Goal: Task Accomplishment & Management: Use online tool/utility

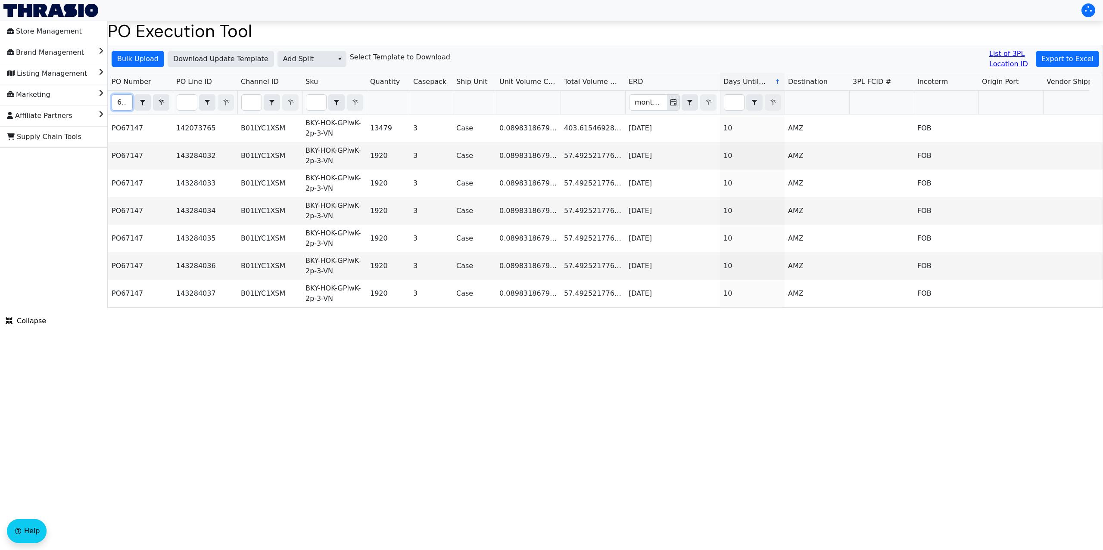
click at [117, 101] on input "67147" at bounding box center [122, 103] width 20 height 16
type input "po67147"
click at [1074, 60] on span "Export to Excel" at bounding box center [1067, 59] width 52 height 10
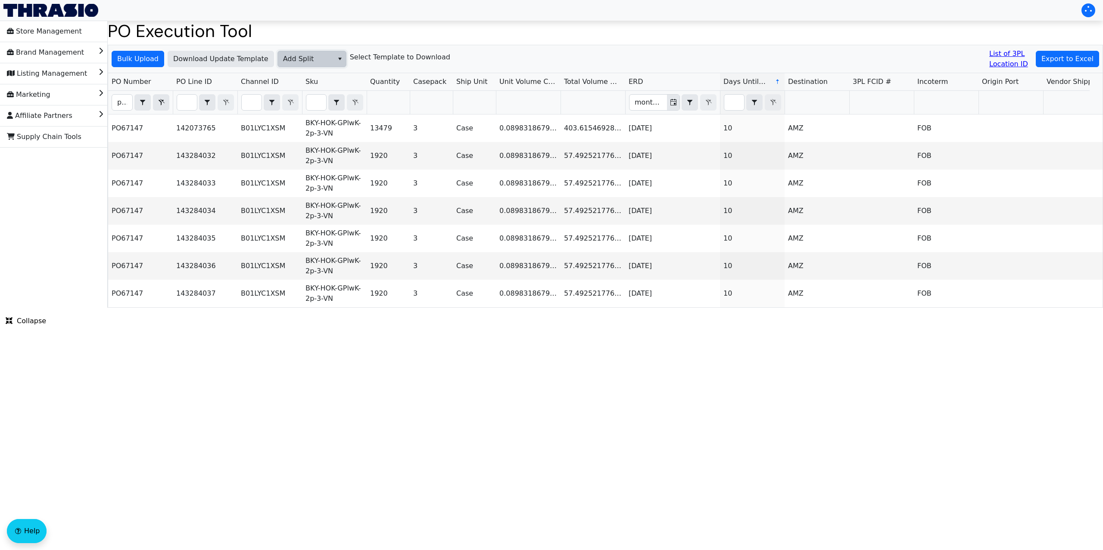
click at [312, 62] on span "Add Split" at bounding box center [305, 59] width 45 height 10
click at [321, 103] on li "Add FBA ID" at bounding box center [308, 103] width 68 height 14
click at [138, 58] on span "Bulk Upload" at bounding box center [137, 59] width 41 height 10
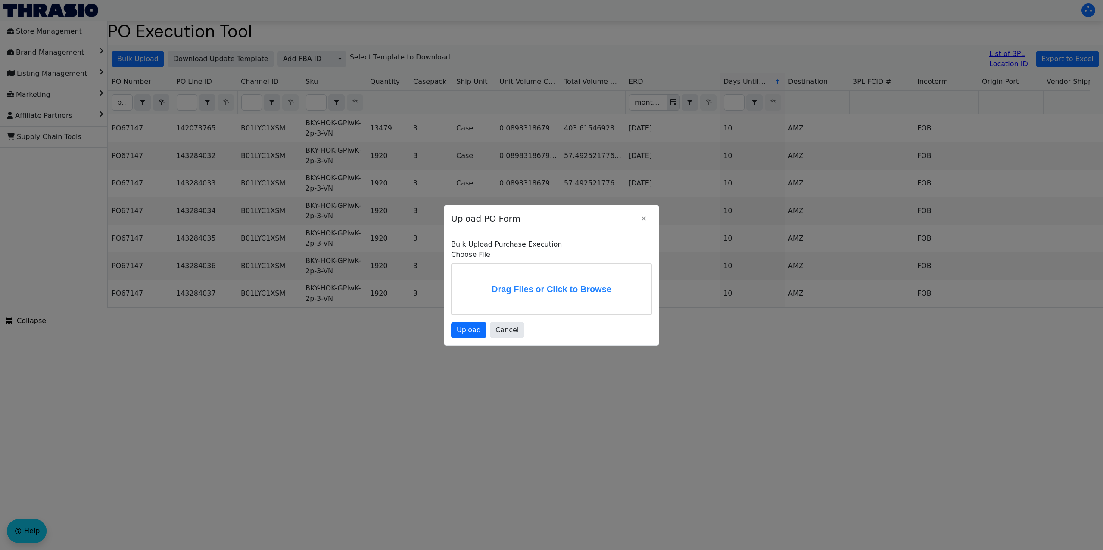
click at [505, 280] on label "Drag Files or Click to Browse" at bounding box center [551, 289] width 199 height 50
click at [0, 0] on input "Drag Files or Click to Browse" at bounding box center [0, 0] width 0 height 0
click at [466, 337] on span "Upload" at bounding box center [469, 331] width 24 height 10
click at [469, 337] on span "Upload" at bounding box center [469, 331] width 24 height 10
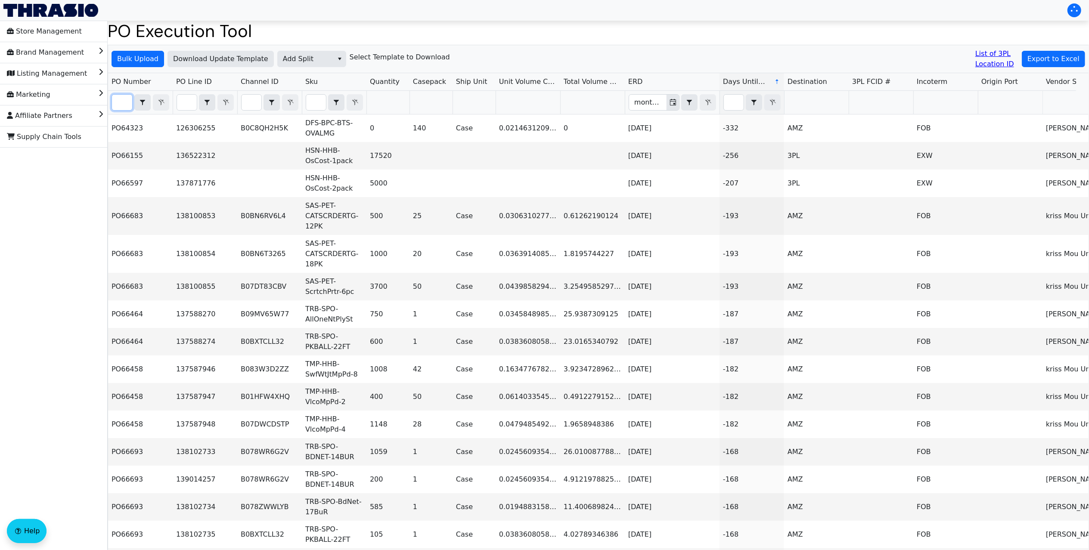
click at [117, 102] on input "Filter" at bounding box center [122, 103] width 20 height 16
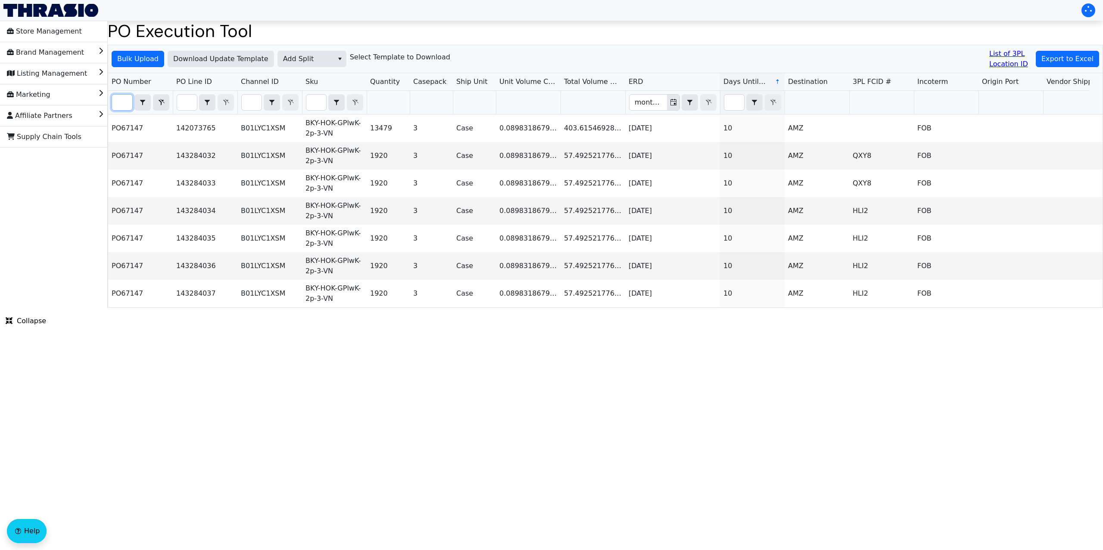
type input "PO67147"
click at [295, 63] on span "Add Split" at bounding box center [305, 59] width 45 height 10
click at [312, 127] on span "Add Carrier" at bounding box center [300, 130] width 39 height 10
click at [138, 57] on span "Bulk Upload" at bounding box center [137, 59] width 41 height 10
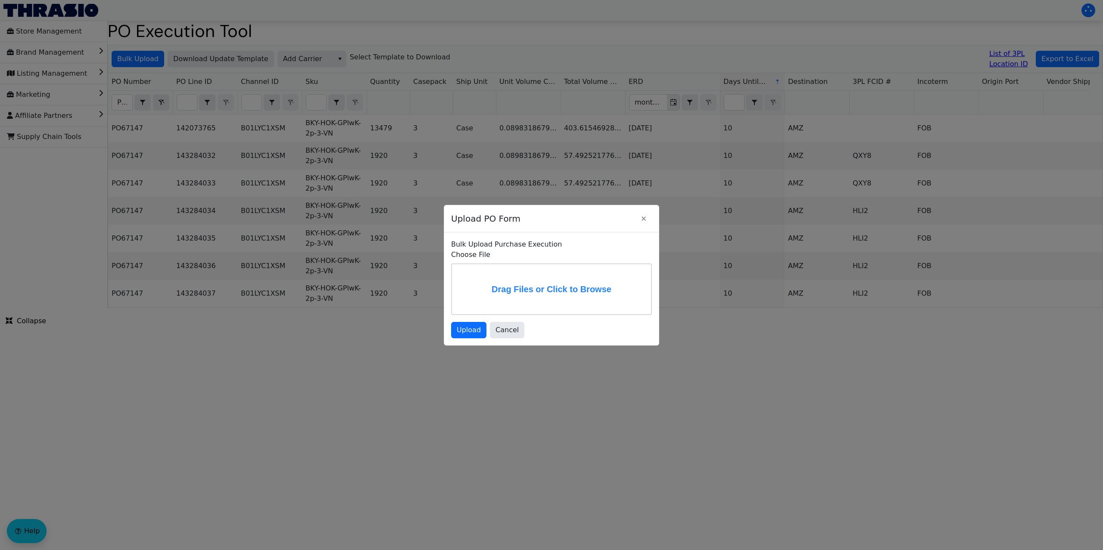
click at [550, 286] on label "Drag Files or Click to Browse" at bounding box center [551, 289] width 199 height 50
click at [0, 0] on input "Drag Files or Click to Browse" at bounding box center [0, 0] width 0 height 0
click at [469, 336] on span "Upload" at bounding box center [469, 330] width 24 height 10
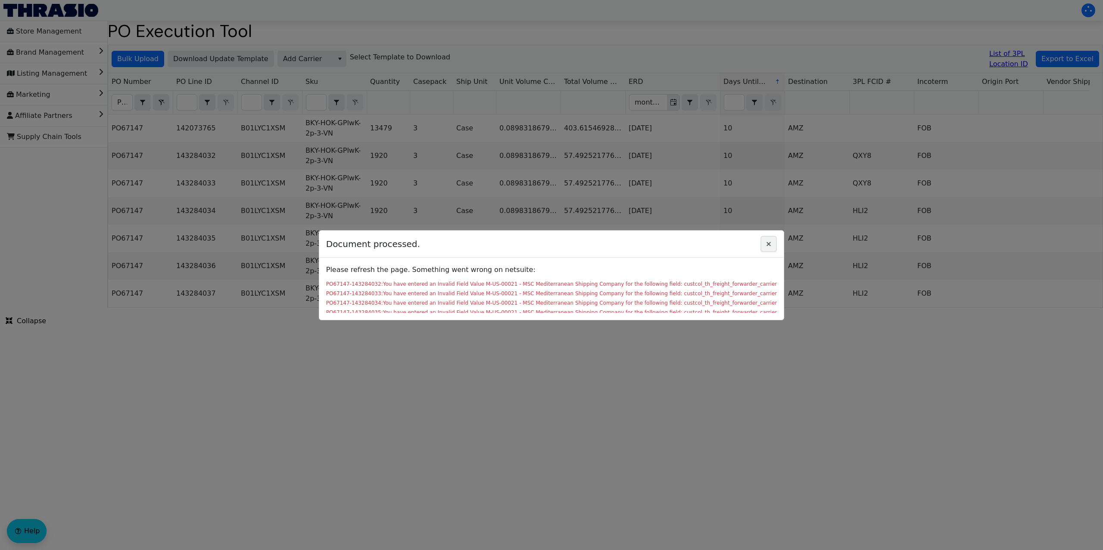
click at [768, 242] on icon "Close" at bounding box center [768, 244] width 10 height 7
click at [767, 246] on icon "Close" at bounding box center [768, 244] width 10 height 7
click at [767, 247] on icon "Close" at bounding box center [768, 244] width 10 height 7
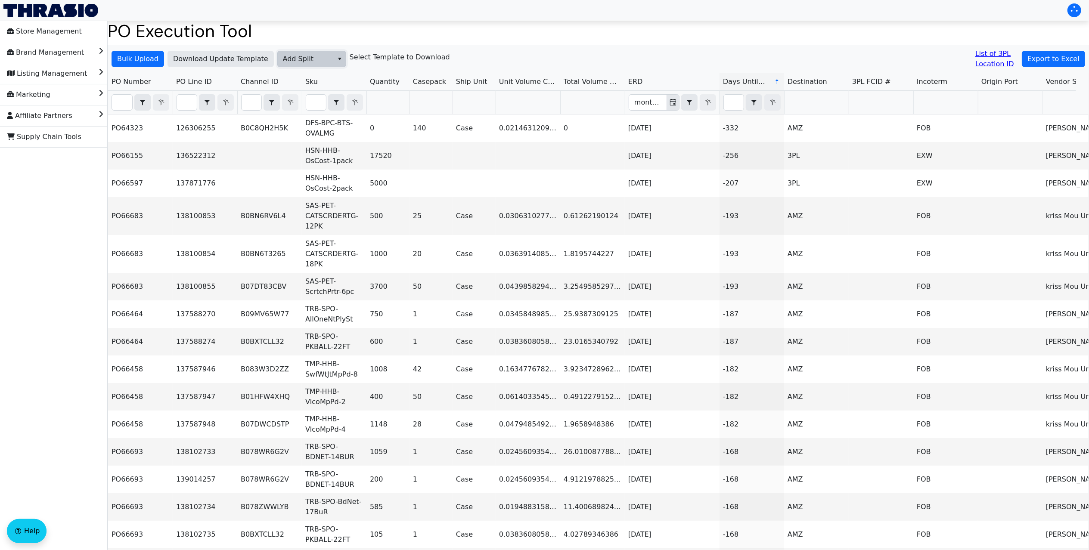
click at [291, 54] on span "Add Split" at bounding box center [305, 59] width 45 height 10
click at [313, 127] on span "Add Carrier" at bounding box center [300, 130] width 39 height 10
click at [139, 51] on button "Bulk Upload" at bounding box center [138, 59] width 53 height 16
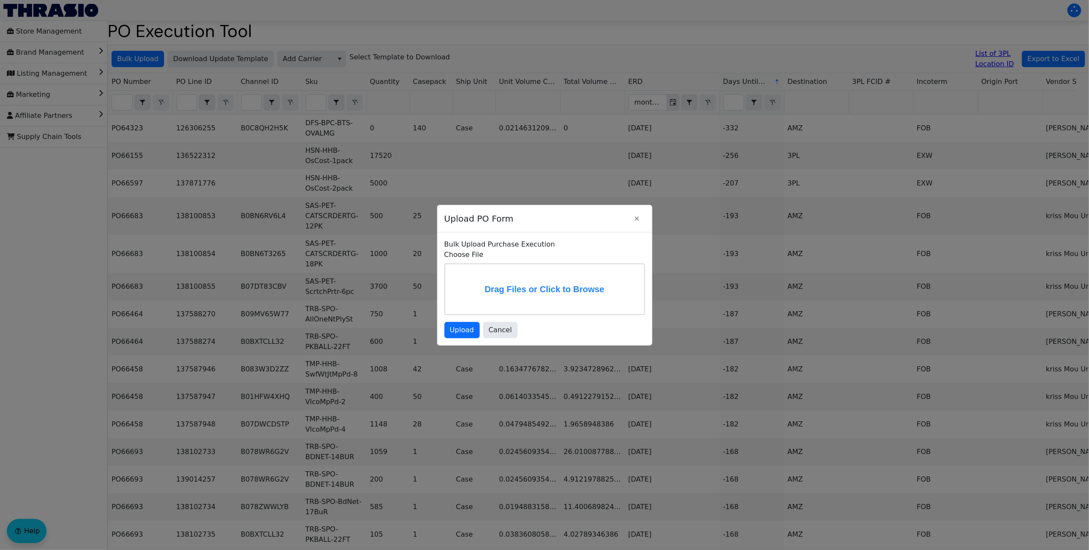
click at [488, 284] on label "Drag Files or Click to Browse" at bounding box center [544, 289] width 199 height 50
click at [0, 0] on input "Drag Files or Click to Browse" at bounding box center [0, 0] width 0 height 0
click at [463, 336] on span "Upload" at bounding box center [462, 330] width 24 height 10
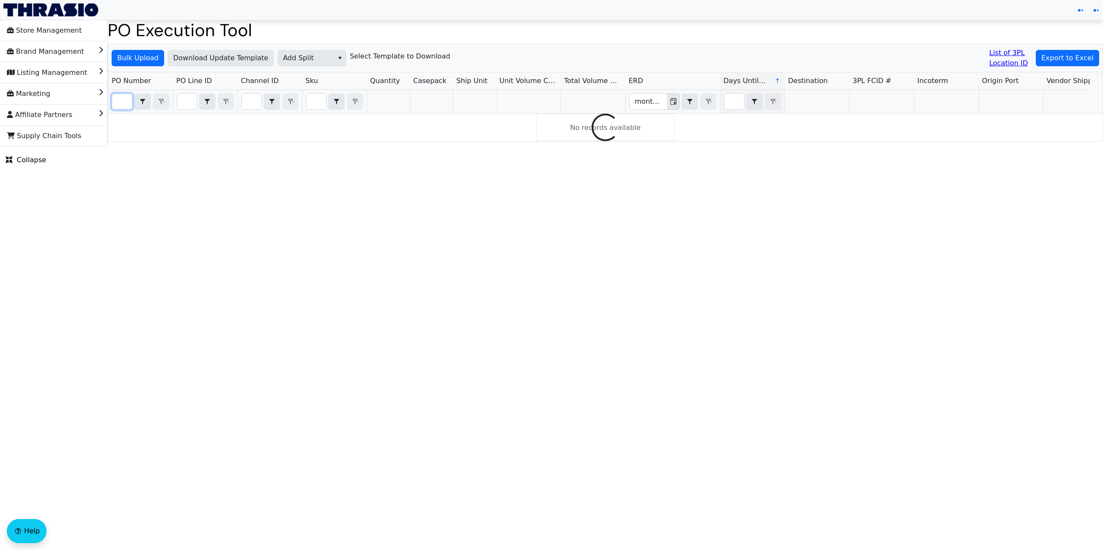
click at [126, 101] on input "Filter" at bounding box center [122, 102] width 20 height 16
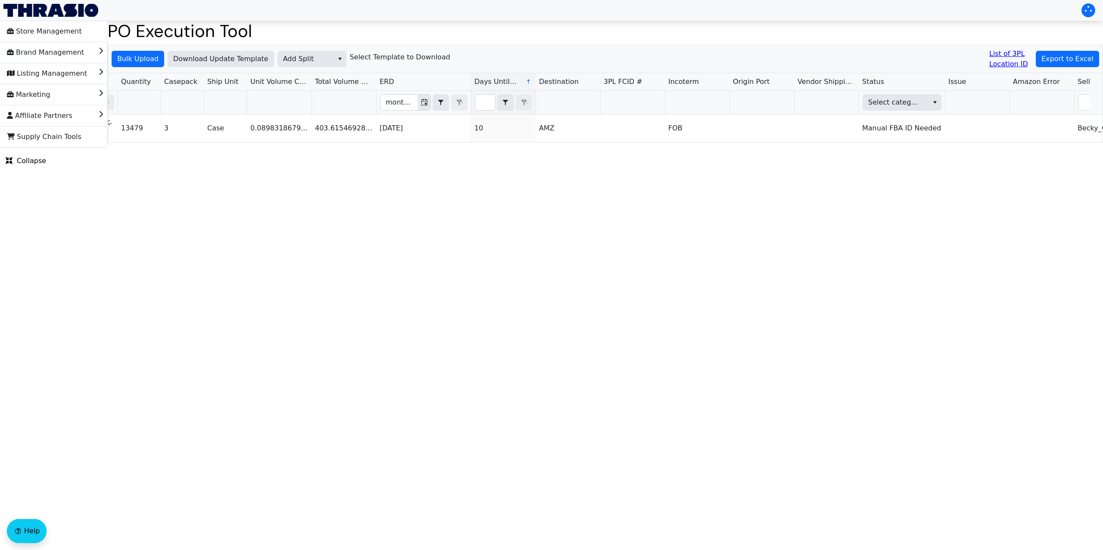
scroll to position [0, 197]
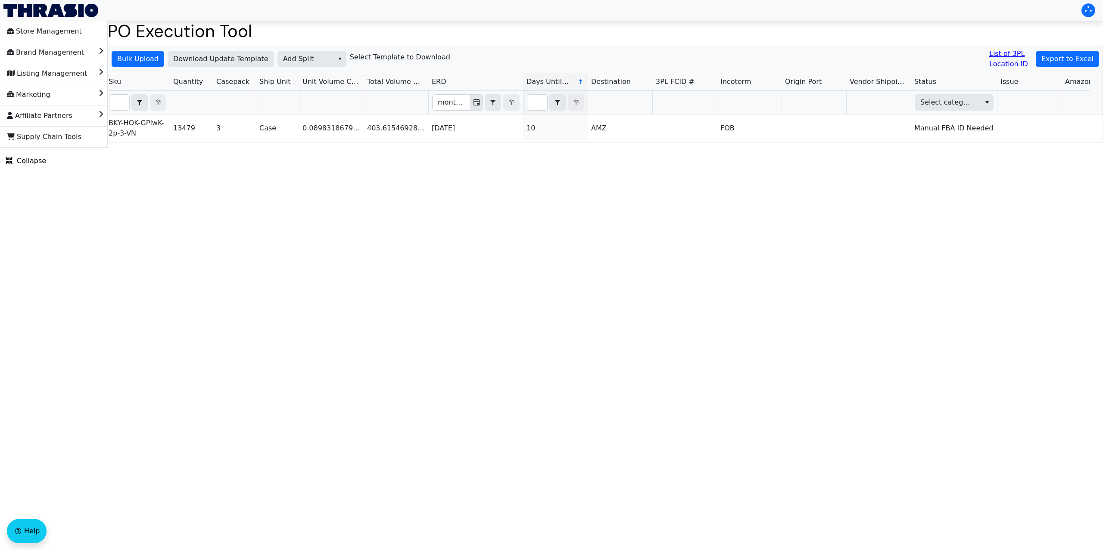
type input "PO67147"
